Goal: Task Accomplishment & Management: Manage account settings

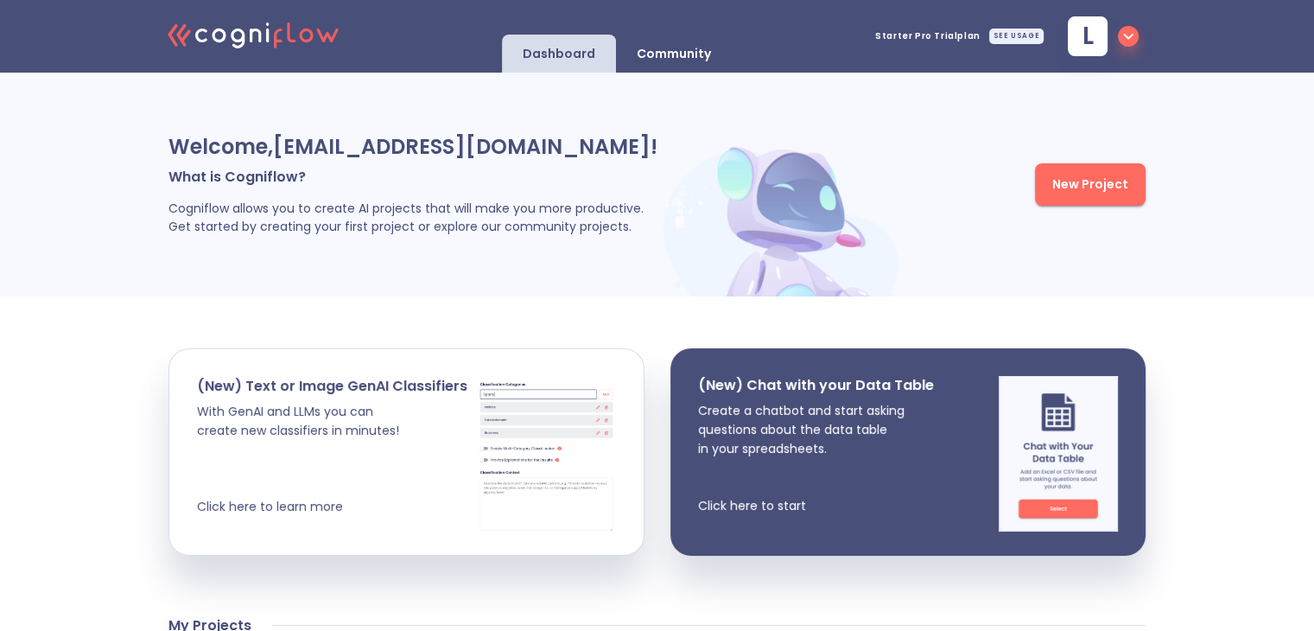
click at [1020, 29] on div "SEE USAGE" at bounding box center [1016, 37] width 54 height 16
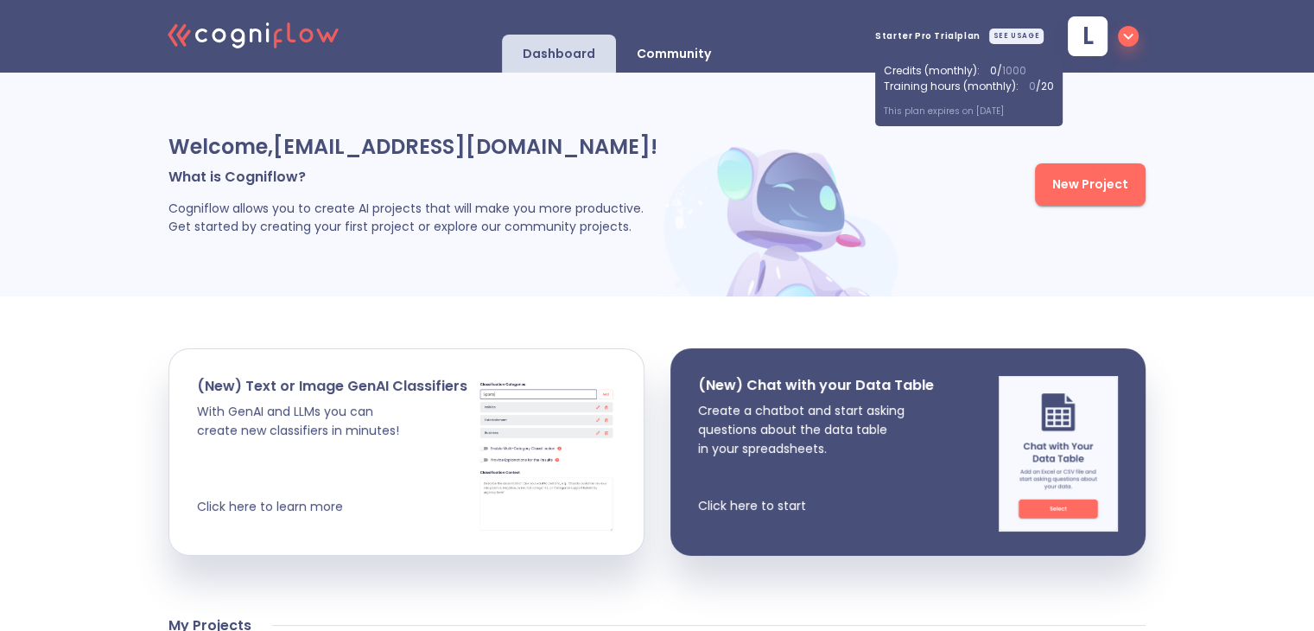
click at [979, 108] on p "This plan expires on [DATE]" at bounding box center [969, 111] width 170 height 13
drag, startPoint x: 909, startPoint y: 118, endPoint x: 999, endPoint y: 114, distance: 89.9
click at [999, 114] on div "Credits ( monthly ): 0 / 1000 Training hours ( monthly ): 0 / 20 This plan expi…" at bounding box center [968, 90] width 187 height 72
click at [1026, 116] on p "This plan expires on [DATE]" at bounding box center [969, 111] width 170 height 13
click at [1119, 35] on icon "button" at bounding box center [1128, 36] width 21 height 21
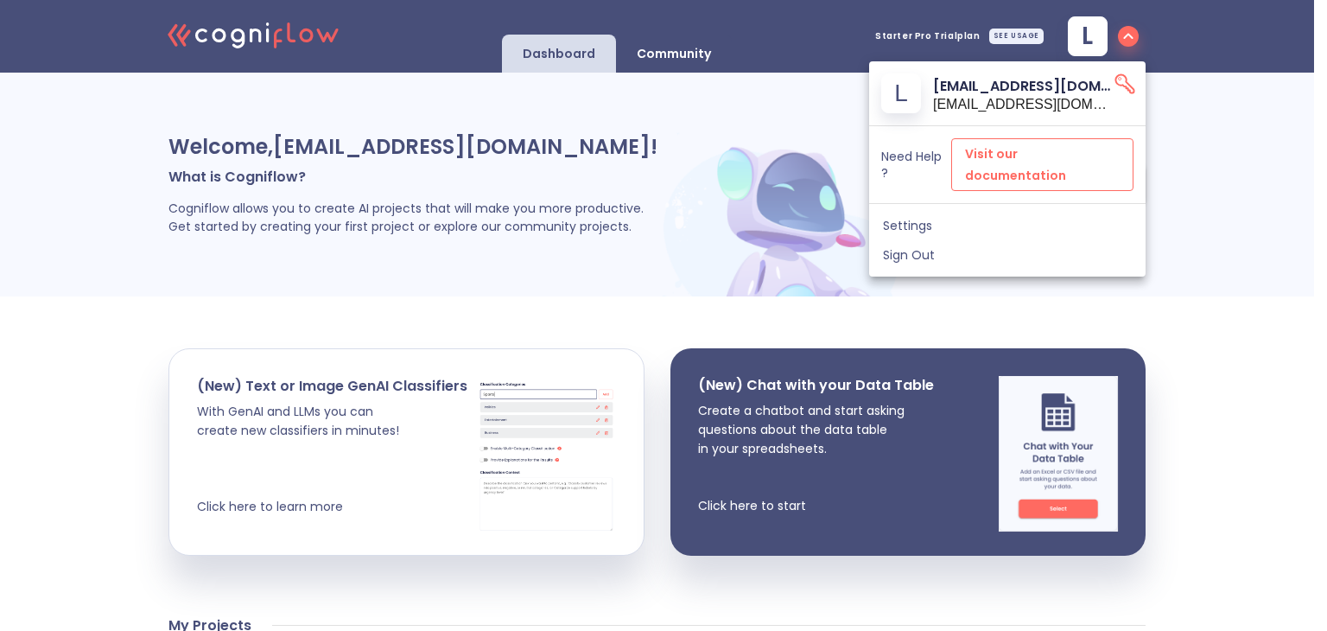
click at [1054, 159] on span "Visit our documentation" at bounding box center [1042, 164] width 155 height 42
click at [911, 38] on div at bounding box center [663, 315] width 1327 height 631
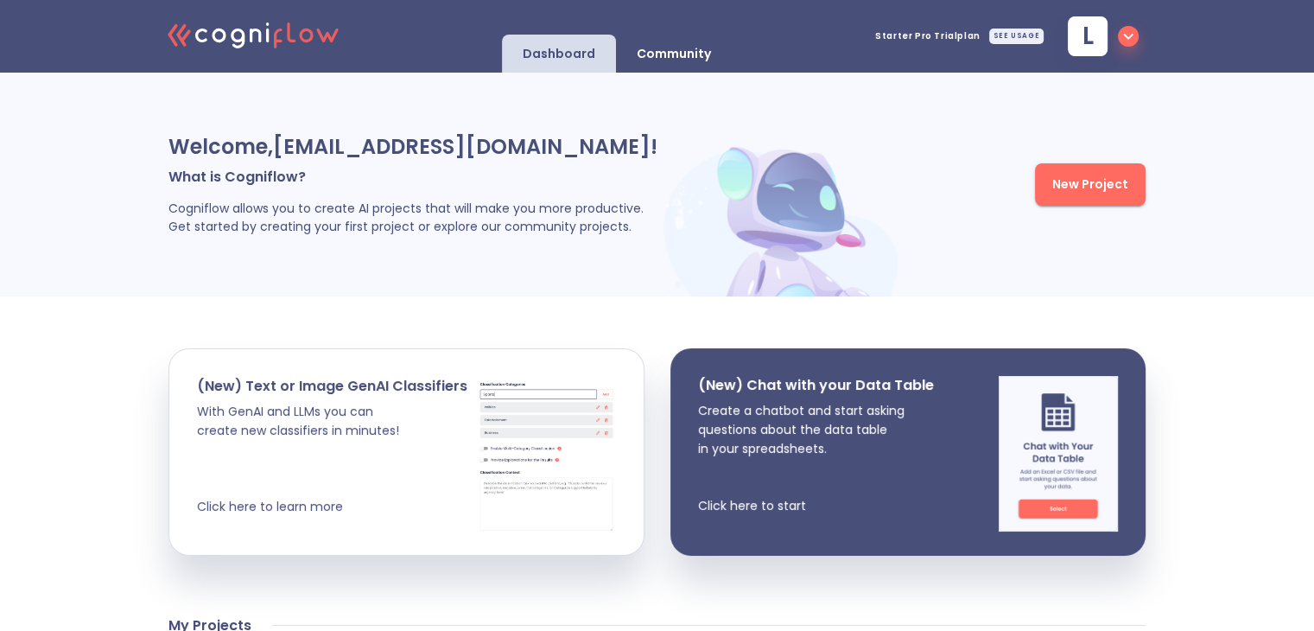
click at [1008, 32] on div "SEE USAGE" at bounding box center [1016, 37] width 54 height 16
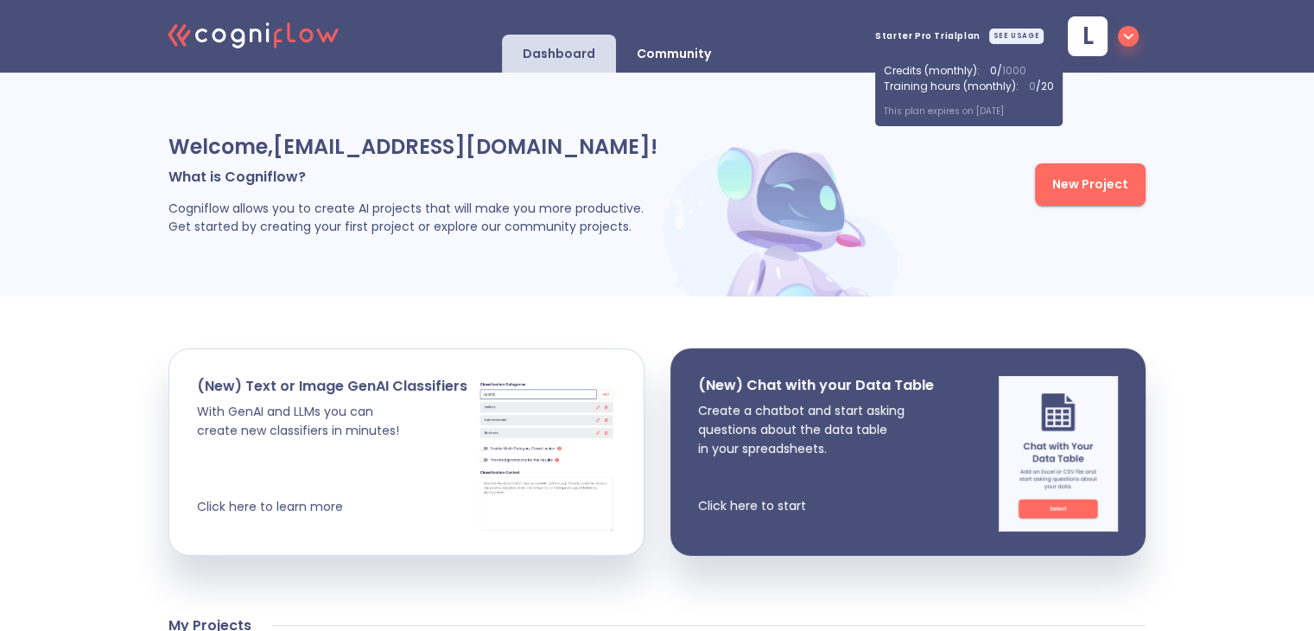
click at [1133, 40] on icon "button" at bounding box center [1128, 36] width 21 height 21
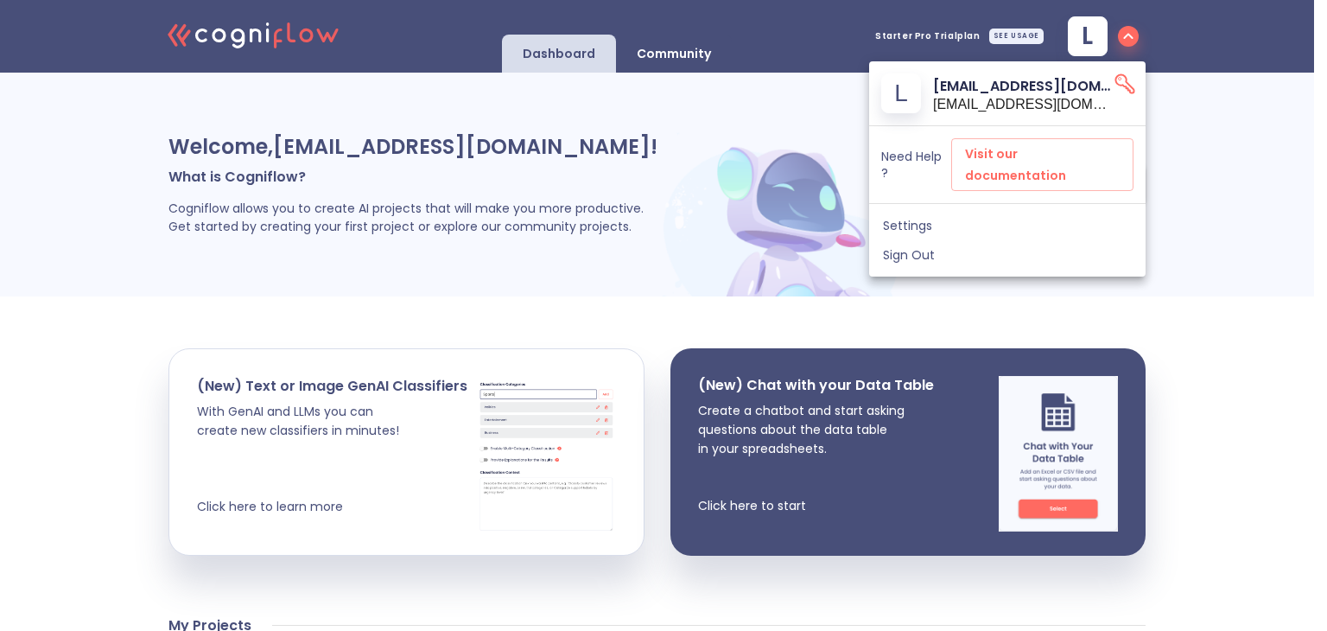
click at [946, 218] on span "Settings" at bounding box center [1007, 226] width 249 height 16
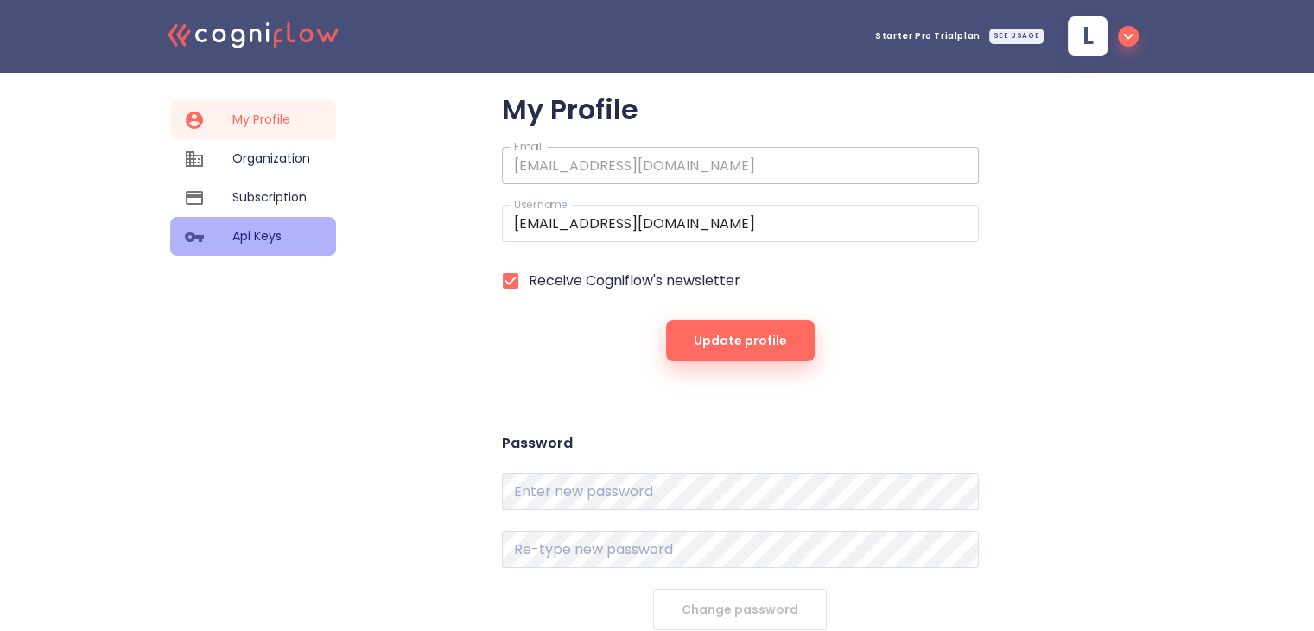
click at [246, 227] on span "Api Keys" at bounding box center [271, 236] width 78 height 18
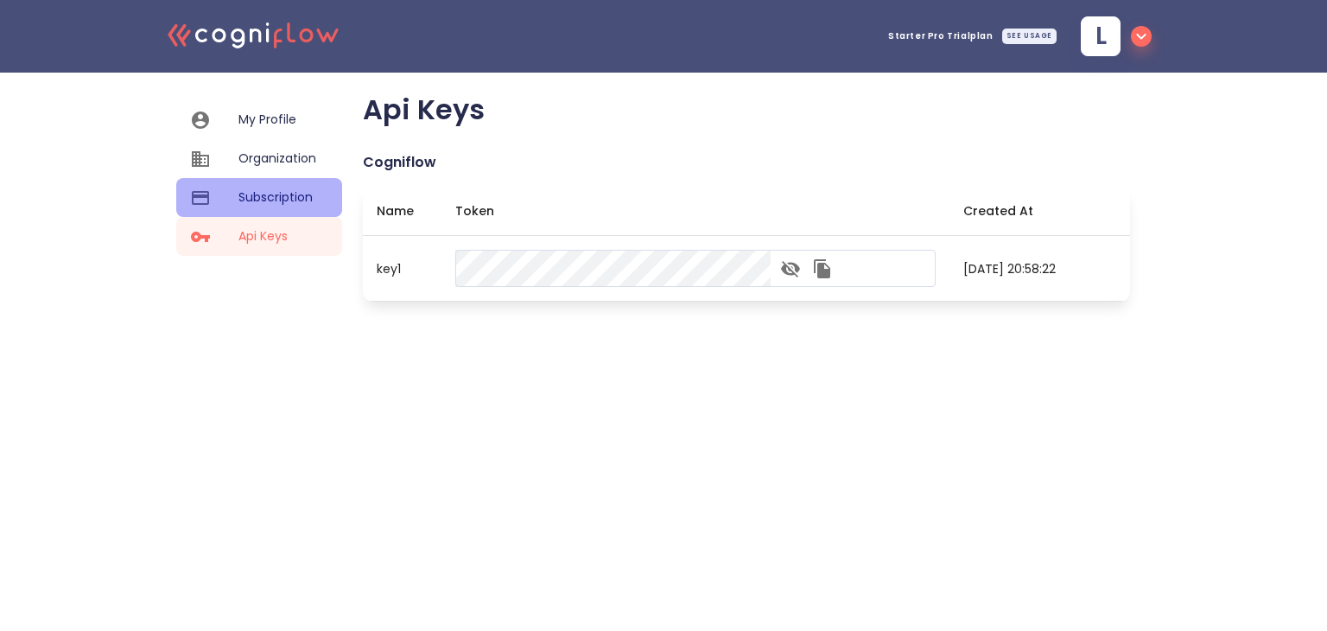
click at [263, 200] on span "Subscription" at bounding box center [277, 197] width 78 height 18
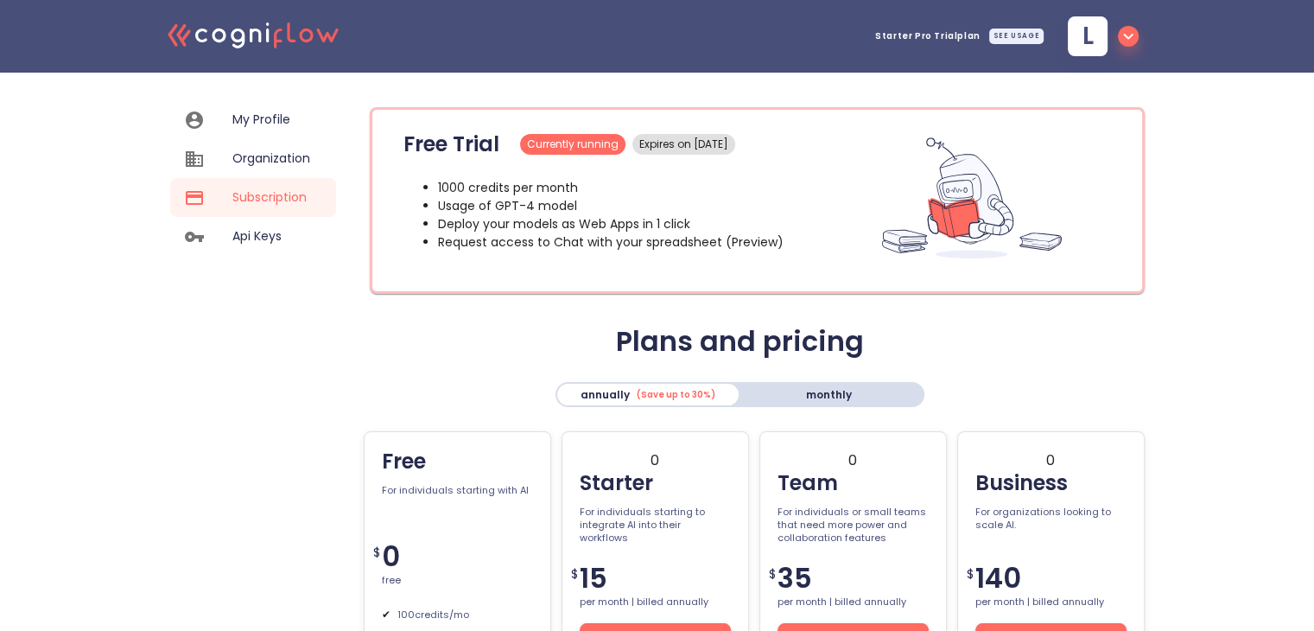
click at [1006, 32] on div "SEE USAGE" at bounding box center [1016, 37] width 54 height 16
